Goal: Check status: Check status

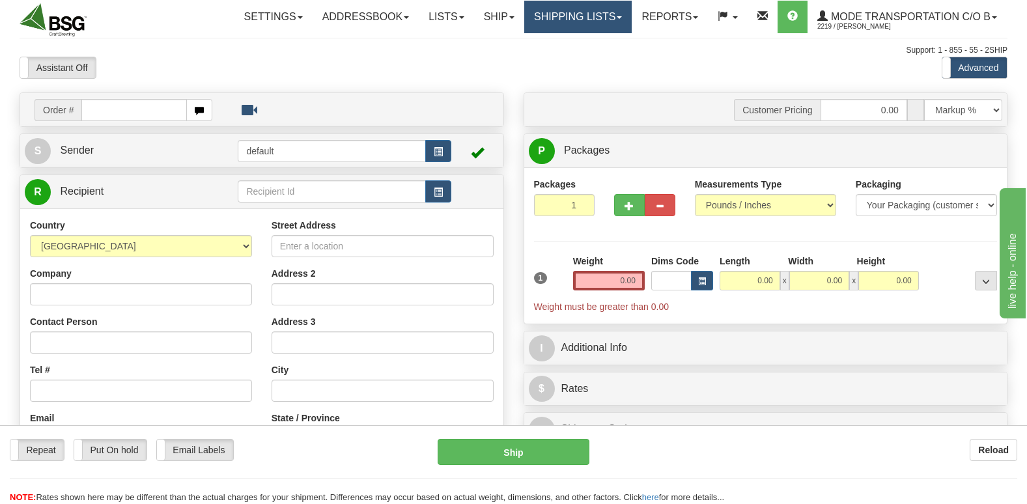
click at [567, 29] on link "Shipping lists" at bounding box center [577, 17] width 107 height 33
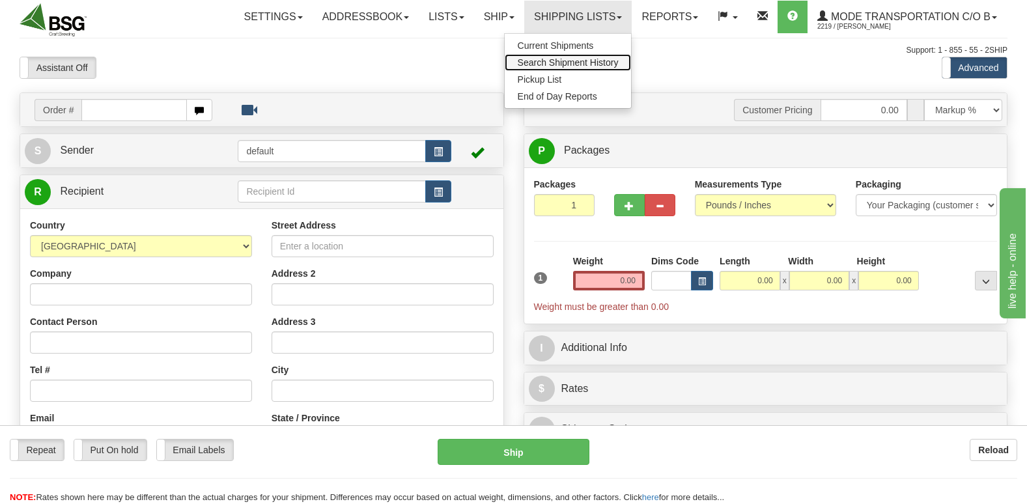
click at [575, 63] on span "Search Shipment History" at bounding box center [568, 62] width 101 height 10
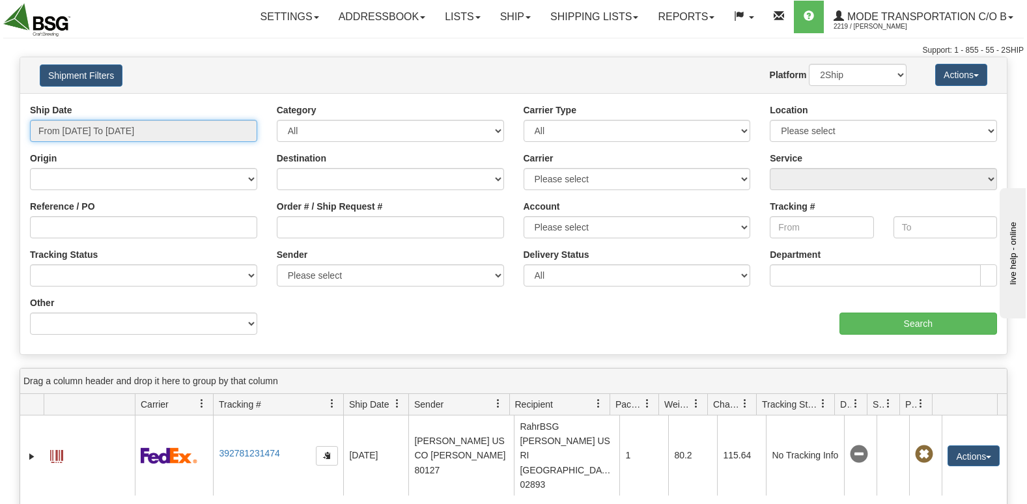
click at [173, 134] on input "From 09/02/2025 To 09/03/2025" at bounding box center [143, 131] width 227 height 22
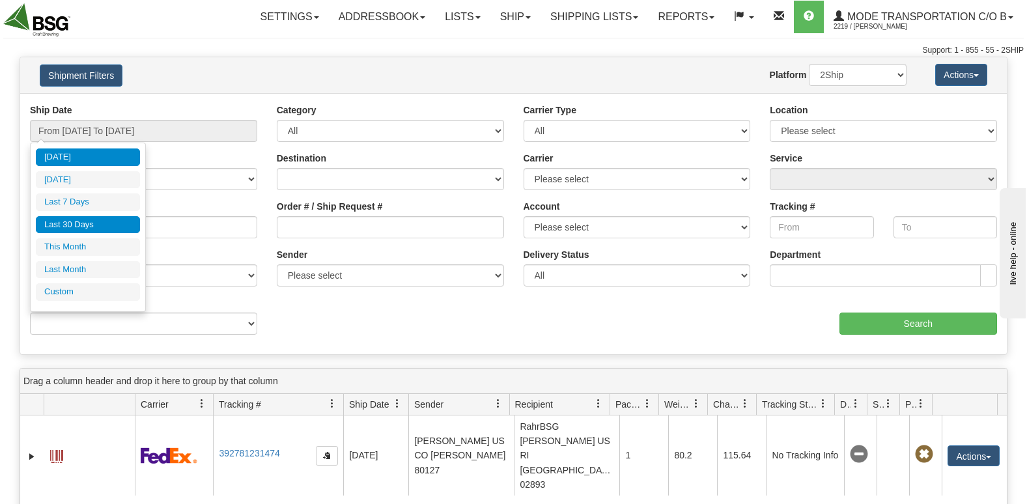
click at [89, 229] on li "Last 30 Days" at bounding box center [88, 225] width 104 height 18
type input "From 08/05/2025 To 09/03/2025"
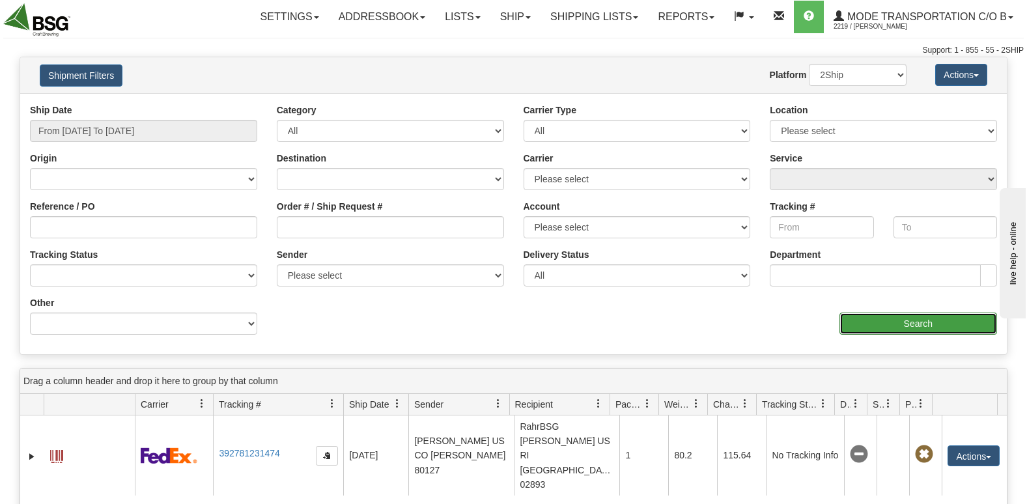
click at [928, 326] on input "Search" at bounding box center [919, 324] width 158 height 22
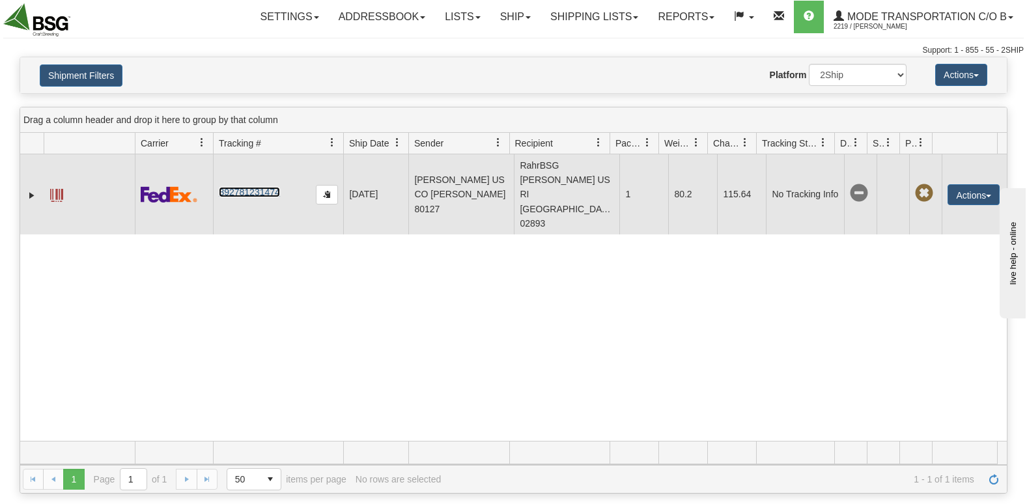
click at [263, 187] on link "392781231474" at bounding box center [249, 192] width 61 height 10
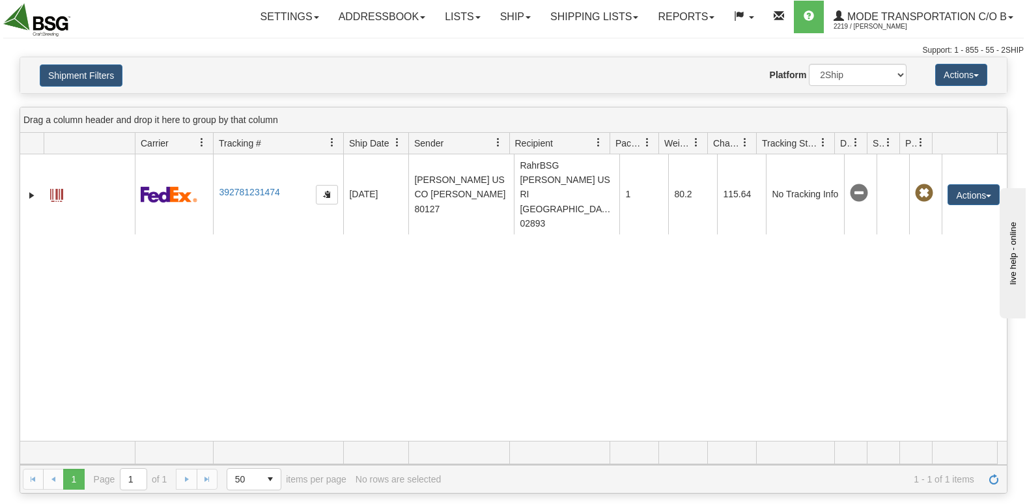
drag, startPoint x: 259, startPoint y: 174, endPoint x: 233, endPoint y: 354, distance: 182.3
click at [233, 354] on div "31562194 2219 392781231474 09/02/2025 09/02/2025 06:19:30 PM Doug Ingram US CO …" at bounding box center [513, 297] width 987 height 287
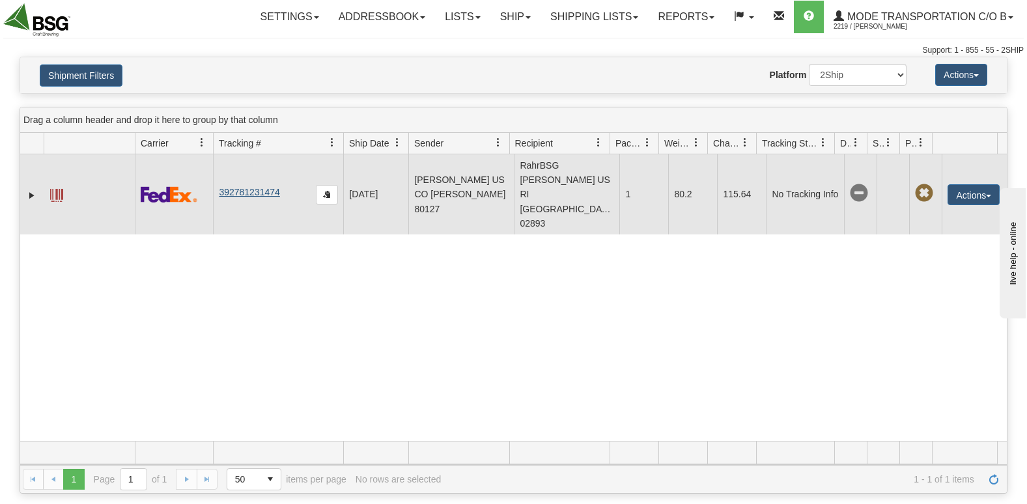
drag, startPoint x: 282, startPoint y: 177, endPoint x: 242, endPoint y: 177, distance: 40.4
click at [242, 177] on td "392781231474" at bounding box center [278, 194] width 130 height 80
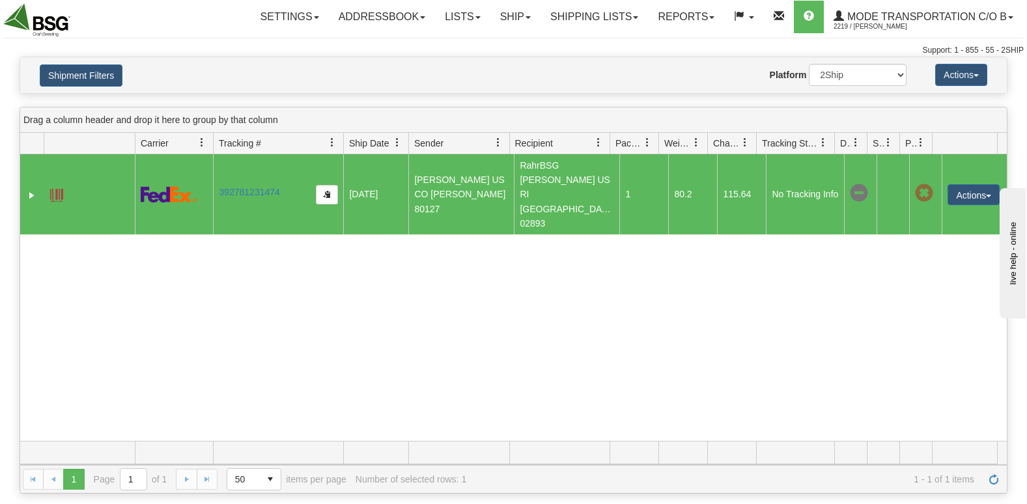
click at [294, 274] on div "31562194 2219 392781231474 09/02/2025 09/02/2025 06:19:30 PM Doug Ingram US CO …" at bounding box center [513, 297] width 987 height 287
click at [264, 187] on link "392781231474" at bounding box center [249, 192] width 61 height 10
